Goal: Navigation & Orientation: Find specific page/section

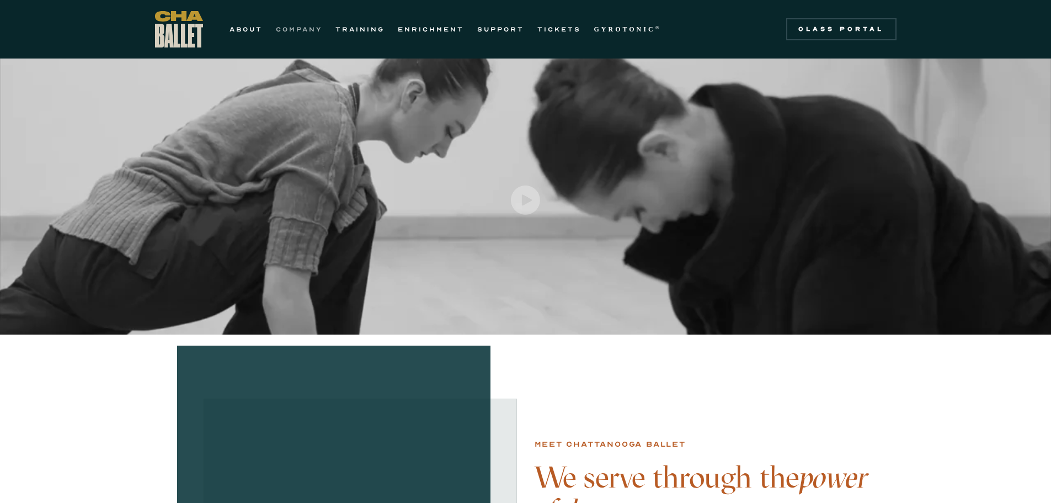
click at [293, 29] on link "COMPANY" at bounding box center [299, 29] width 46 height 13
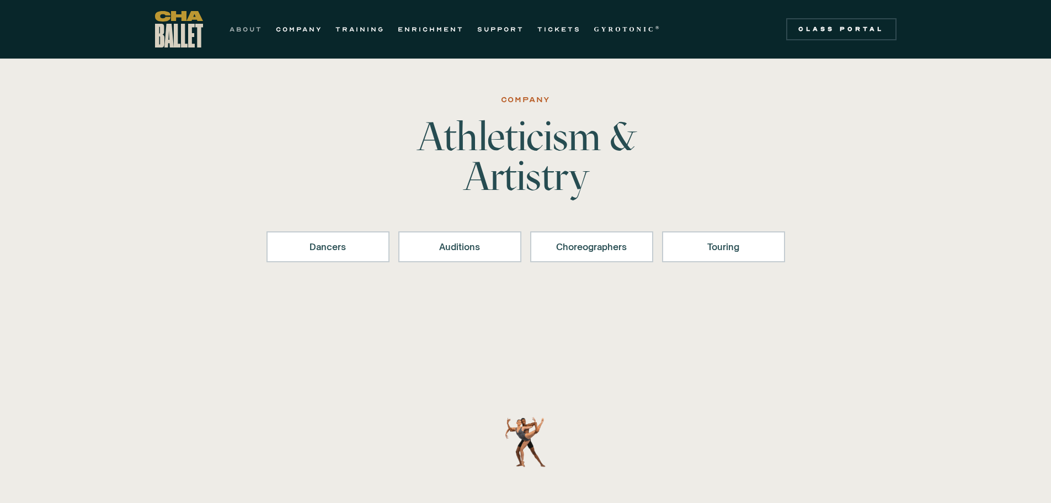
click at [247, 28] on link "ABOUT" at bounding box center [245, 29] width 33 height 13
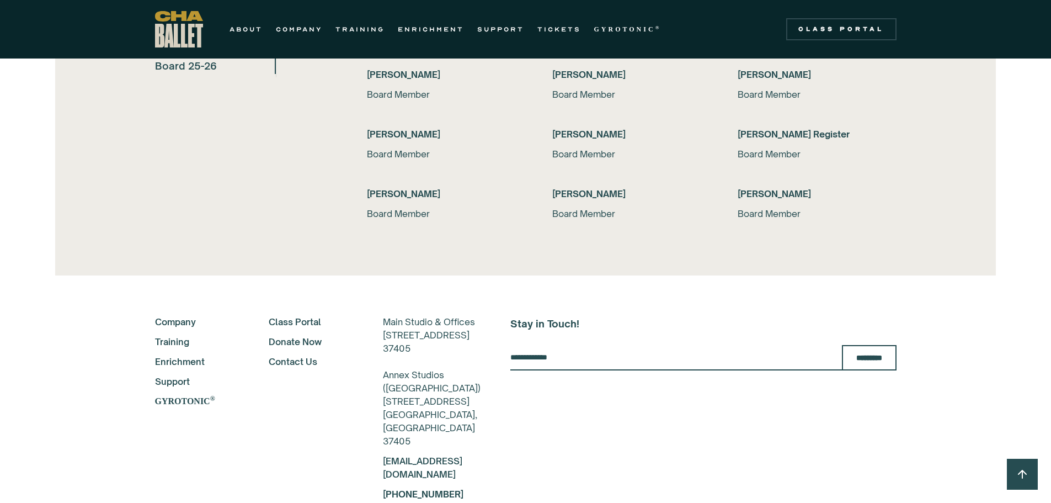
scroll to position [2574, 0]
